Goal: Navigation & Orientation: Find specific page/section

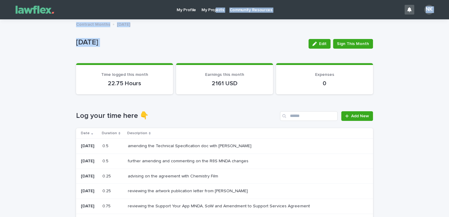
drag, startPoint x: 383, startPoint y: 44, endPoint x: 213, endPoint y: 10, distance: 173.5
click at [213, 10] on p "My Projects" at bounding box center [212, 6] width 23 height 13
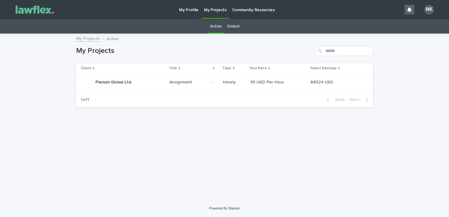
click at [106, 81] on p "Plarium Global Ltd." at bounding box center [114, 82] width 38 height 6
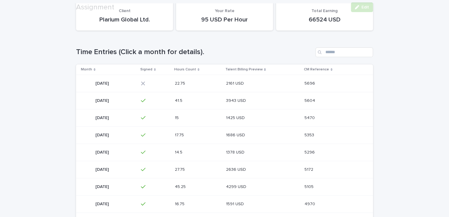
scroll to position [79, 0]
